Goal: Task Accomplishment & Management: Use online tool/utility

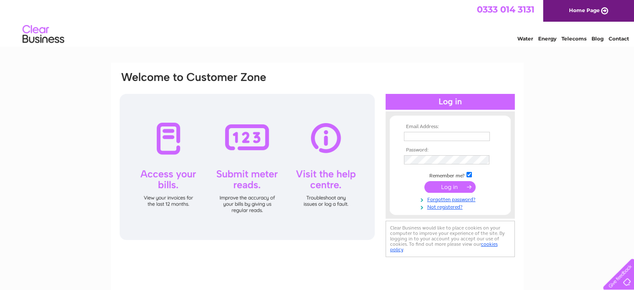
type input "[EMAIL_ADDRESS][DOMAIN_NAME]"
click at [442, 188] on input "submit" at bounding box center [449, 187] width 51 height 12
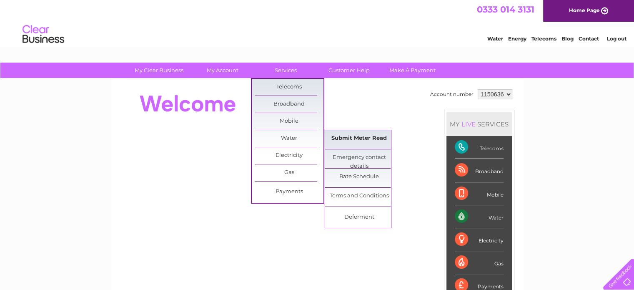
click at [363, 138] on link "Submit Meter Read" at bounding box center [359, 138] width 69 height 17
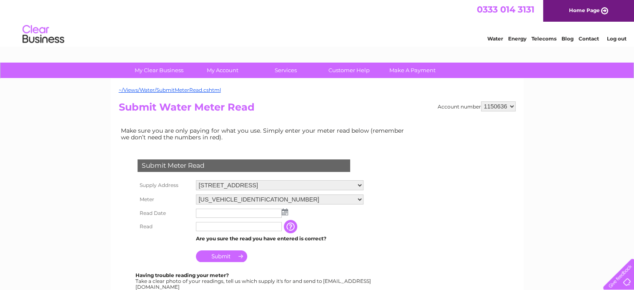
click at [285, 215] on td at bounding box center [280, 212] width 172 height 13
click at [285, 211] on img at bounding box center [285, 211] width 6 height 7
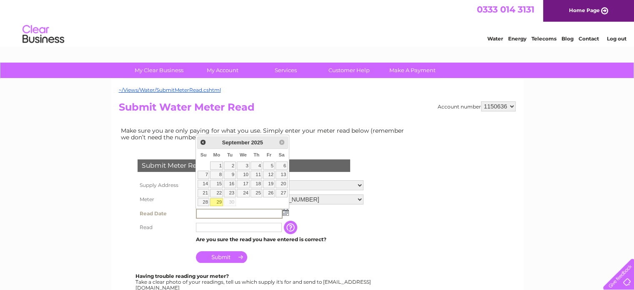
click at [217, 200] on link "29" at bounding box center [216, 202] width 13 height 8
type input "2025/09/29"
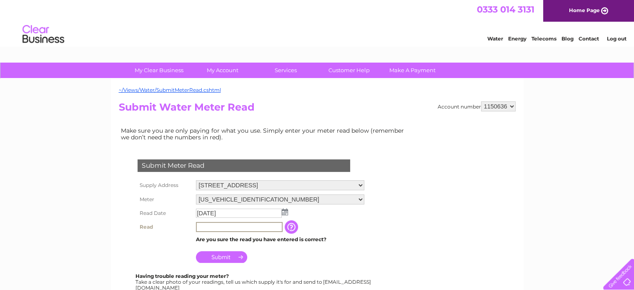
click at [214, 226] on input "text" at bounding box center [239, 227] width 87 height 10
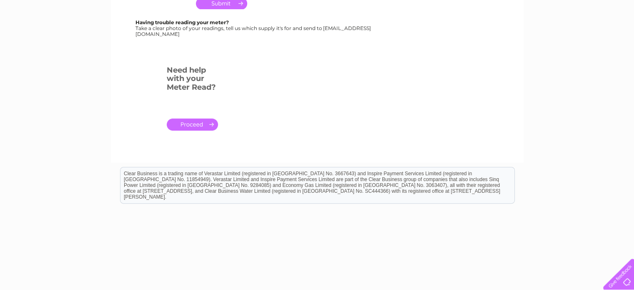
scroll to position [45, 0]
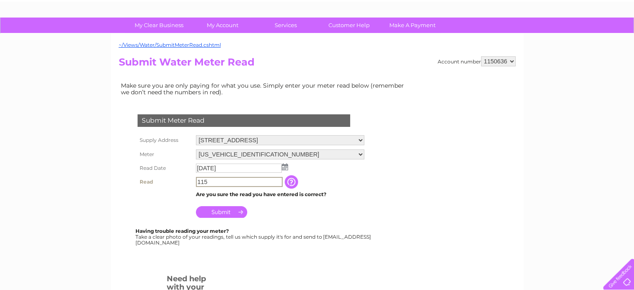
type input "115"
click at [236, 208] on input "Submit" at bounding box center [221, 211] width 51 height 12
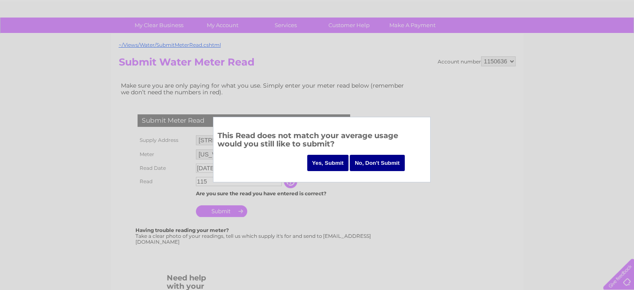
click at [382, 166] on input "No, Don't Submit" at bounding box center [377, 163] width 55 height 16
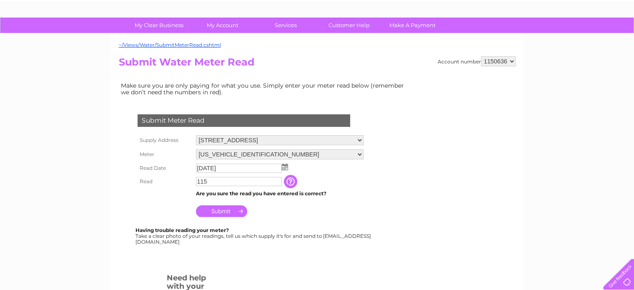
click at [291, 178] on input "button" at bounding box center [291, 181] width 15 height 13
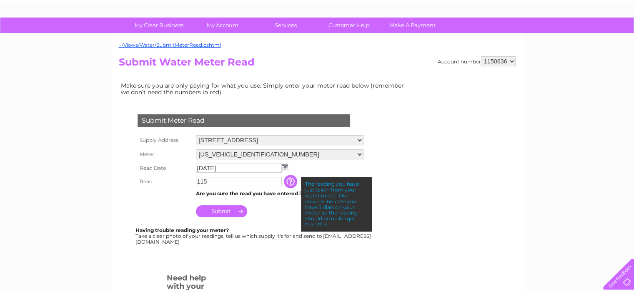
click at [225, 178] on input "115" at bounding box center [239, 181] width 86 height 9
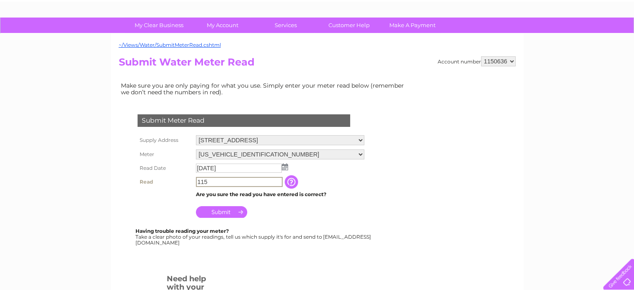
drag, startPoint x: 223, startPoint y: 180, endPoint x: 175, endPoint y: 181, distance: 47.5
click at [175, 181] on tr "Read 115 The reading you have just taken from your water meter. Our records ind…" at bounding box center [250, 182] width 231 height 14
click at [305, 237] on div "Having trouble reading your meter? Take a clear photo of your readings, tell us…" at bounding box center [253, 236] width 237 height 17
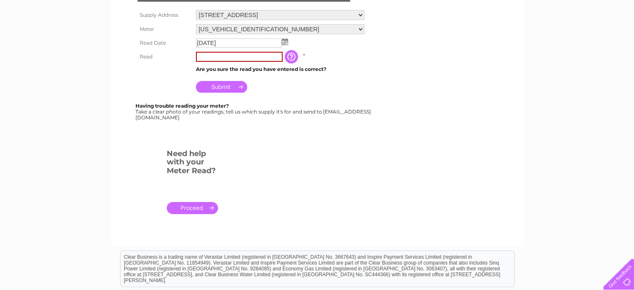
click at [233, 61] on td at bounding box center [239, 57] width 91 height 14
click at [248, 43] on input "2025/09/29" at bounding box center [239, 42] width 86 height 9
click at [248, 58] on input "text" at bounding box center [239, 58] width 87 height 10
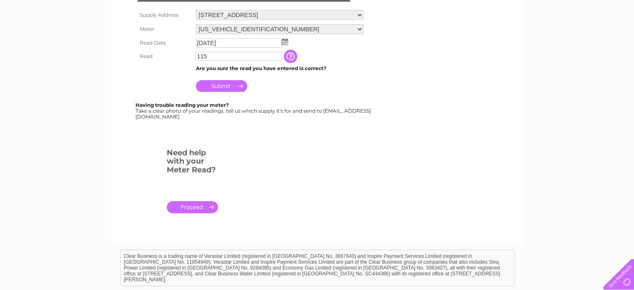
click at [297, 140] on div at bounding box center [245, 136] width 253 height 17
click at [565, 187] on div "My Clear Business Login Details My Details My Preferences Link Account My Accou…" at bounding box center [317, 139] width 634 height 495
click at [198, 57] on input "115" at bounding box center [239, 56] width 86 height 9
type input "00115"
click at [216, 87] on input "Submit" at bounding box center [221, 86] width 51 height 12
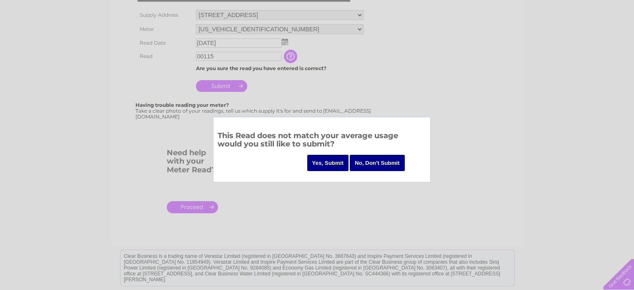
click at [328, 165] on input "Yes, Submit" at bounding box center [328, 163] width 42 height 16
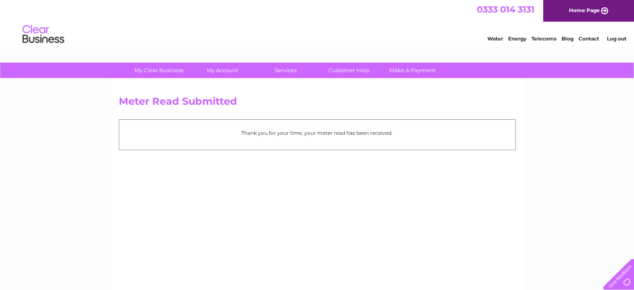
drag, startPoint x: 565, startPoint y: 0, endPoint x: 440, endPoint y: 29, distance: 127.9
click at [440, 29] on div "Water Energy Telecoms Blog Contact Log out" at bounding box center [317, 35] width 634 height 27
